Goal: Information Seeking & Learning: Find contact information

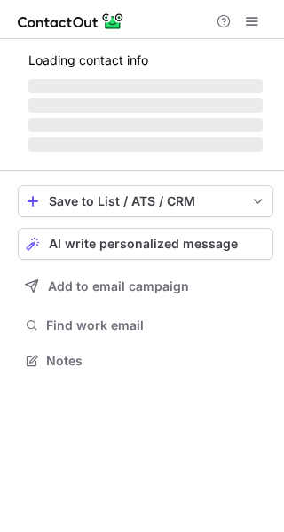
scroll to position [371, 284]
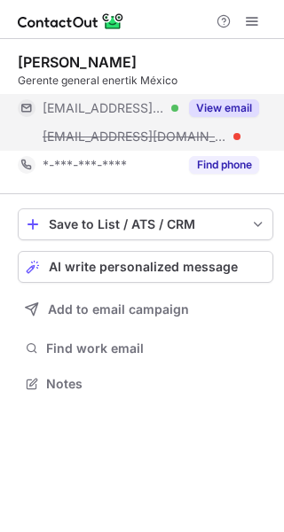
click at [249, 104] on button "View email" at bounding box center [224, 108] width 70 height 18
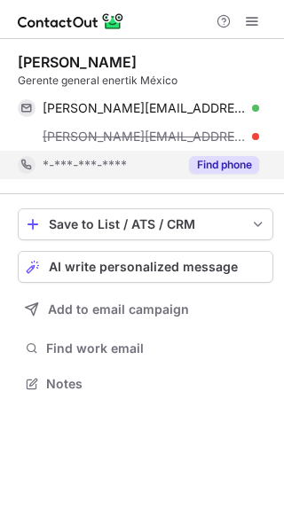
click at [235, 166] on button "Find phone" at bounding box center [224, 165] width 70 height 18
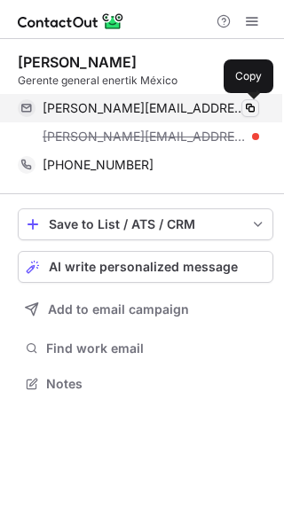
click at [253, 108] on span at bounding box center [250, 108] width 14 height 14
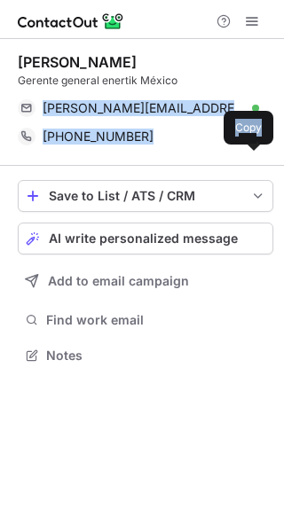
scroll to position [343, 284]
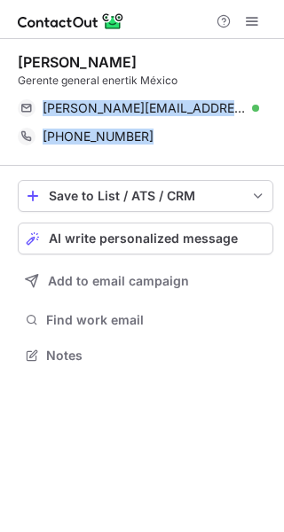
drag, startPoint x: 36, startPoint y: 100, endPoint x: 146, endPoint y: 167, distance: 128.9
click at [146, 167] on div "Juan Gonzalez Gerente general enertik México juan@enertik.mx Verified Copy +525…" at bounding box center [142, 210] width 284 height 343
copy div "juan@enertik.mx Verified Copy +525527720453 Copy"
